Goal: Check status

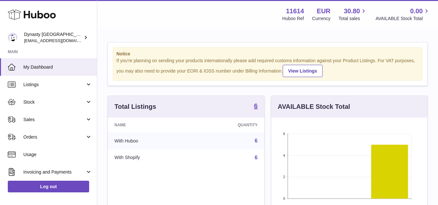
scroll to position [101, 156]
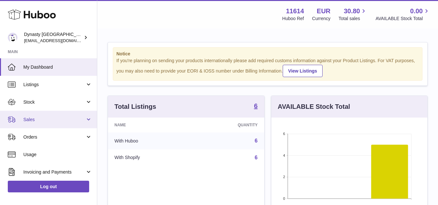
click at [37, 121] on span "Sales" at bounding box center [54, 120] width 62 height 6
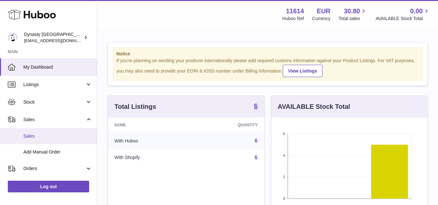
click at [43, 140] on link "Sales" at bounding box center [48, 136] width 97 height 16
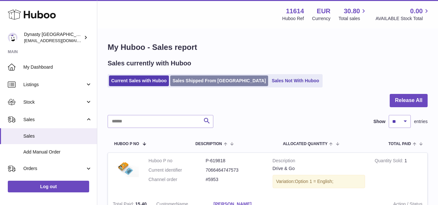
click at [189, 79] on link "Sales Shipped From [GEOGRAPHIC_DATA]" at bounding box center [219, 81] width 98 height 11
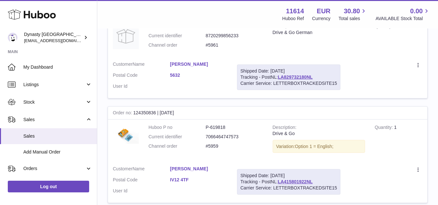
scroll to position [130, 0]
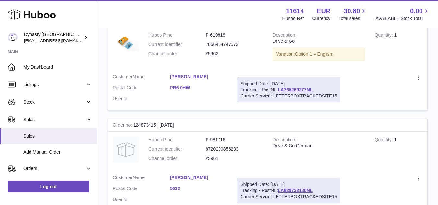
drag, startPoint x: 240, startPoint y: 82, endPoint x: 332, endPoint y: 100, distance: 93.7
click at [332, 100] on div "Shipped Date: [DATE] Tracking - PostNL: LA765269277NL Carrier Service: LETTERBO…" at bounding box center [289, 90] width 104 height 26
click at [364, 87] on td "Create a ticket Duplicate Order" at bounding box center [386, 90] width 82 height 42
